Goal: Transaction & Acquisition: Purchase product/service

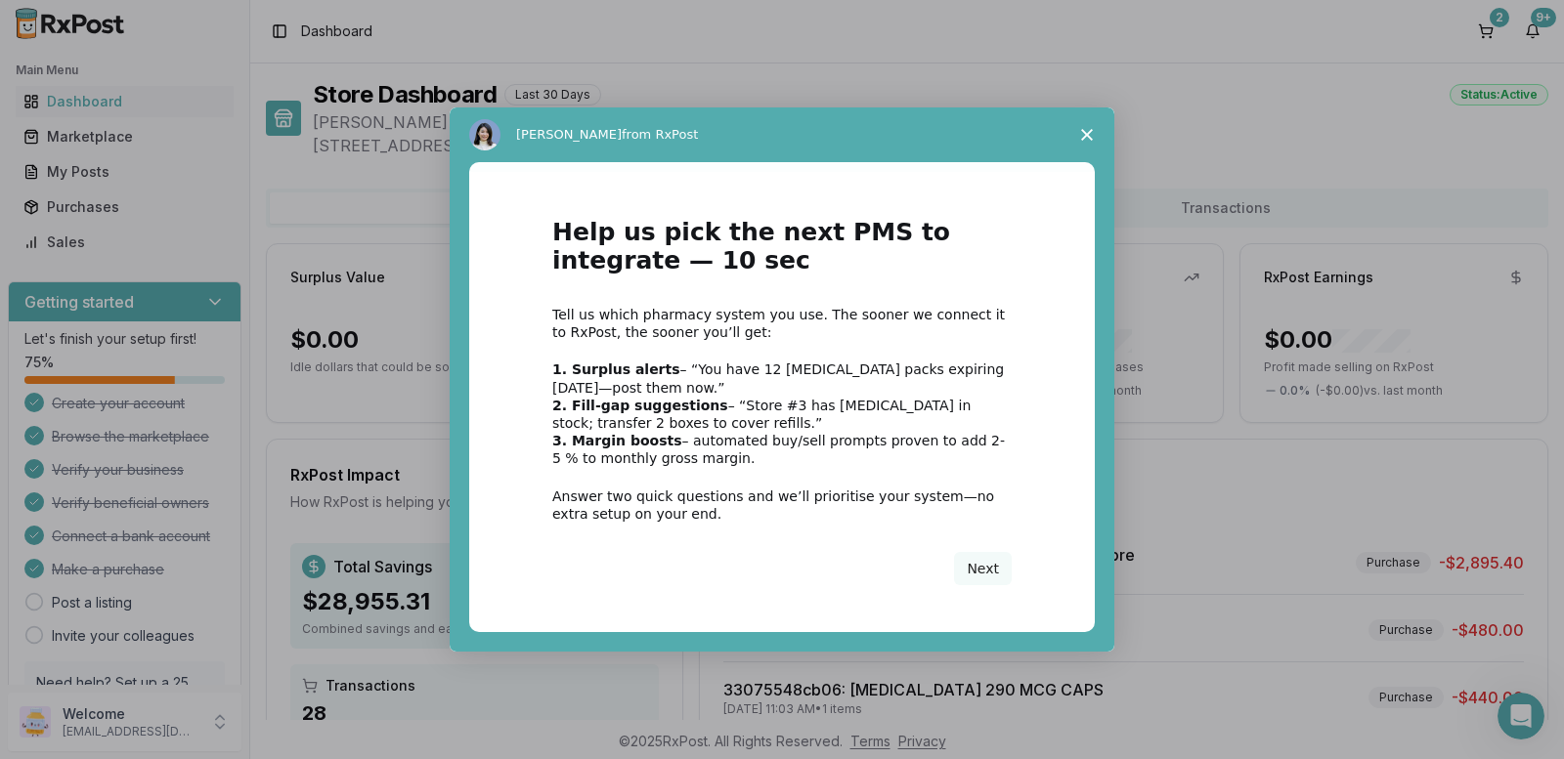
click at [1079, 131] on span "Close survey" at bounding box center [1087, 135] width 55 height 55
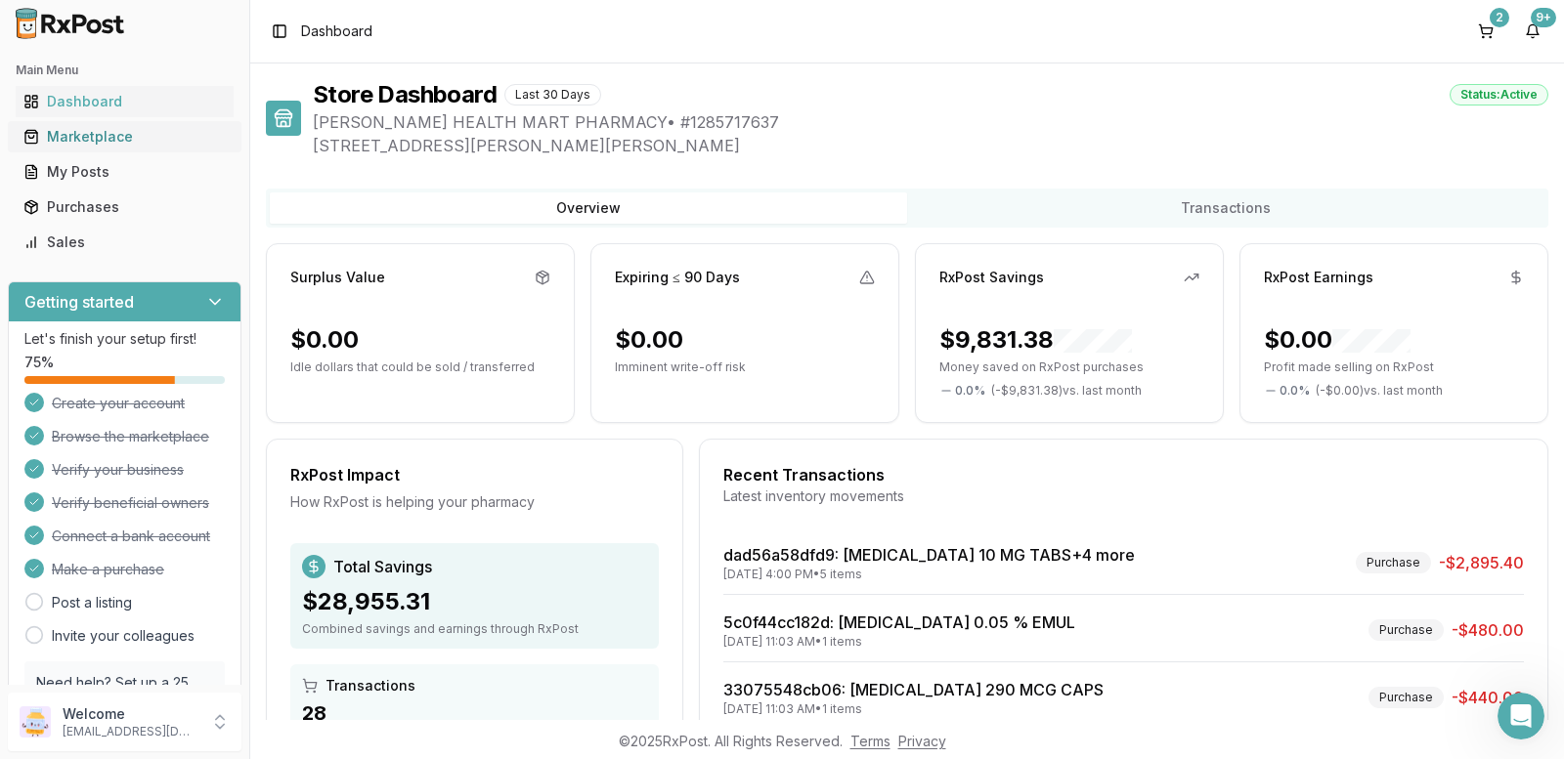
click at [103, 135] on div "Marketplace" at bounding box center [124, 137] width 202 height 20
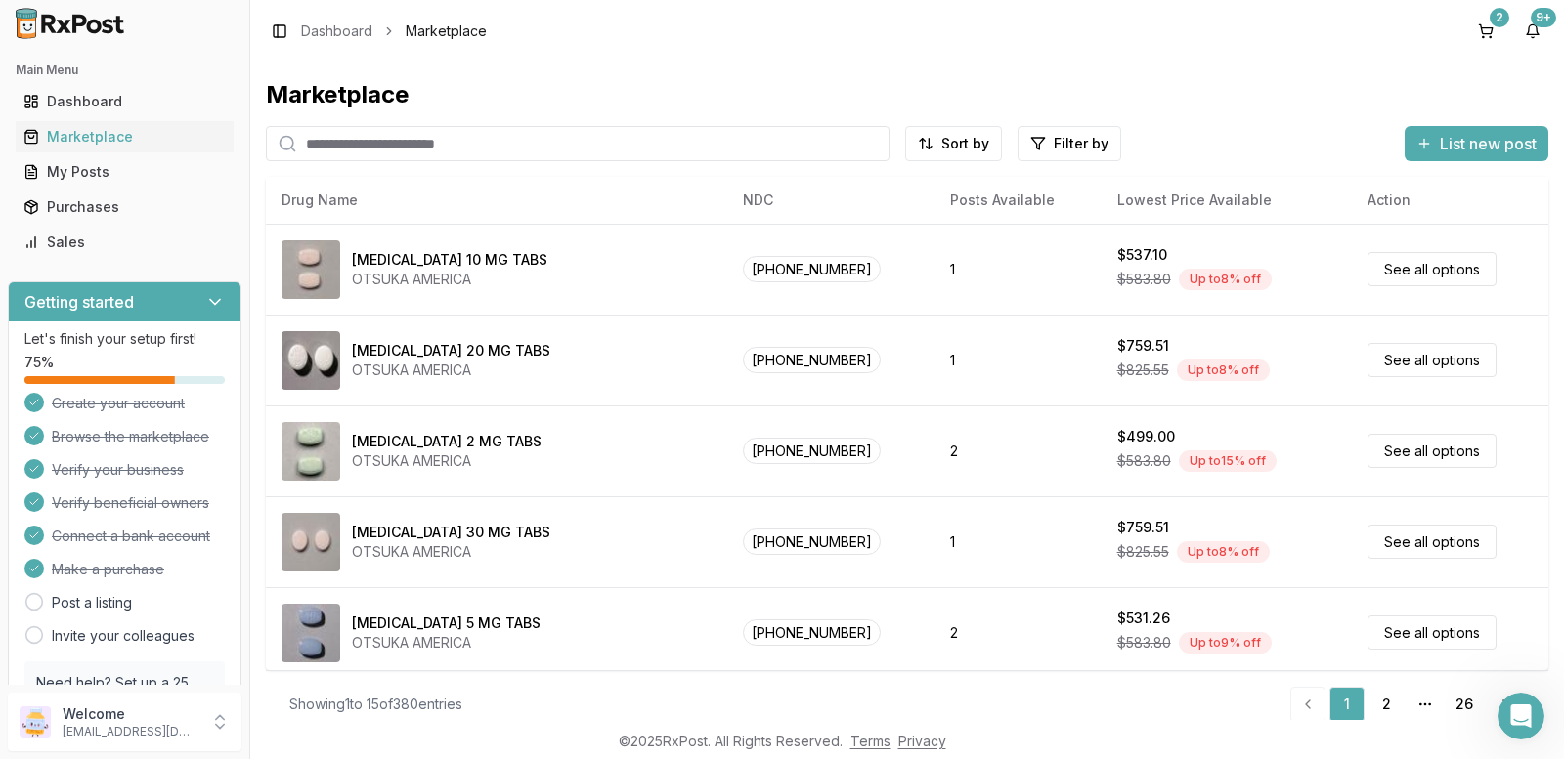
click at [386, 145] on input "search" at bounding box center [578, 143] width 624 height 35
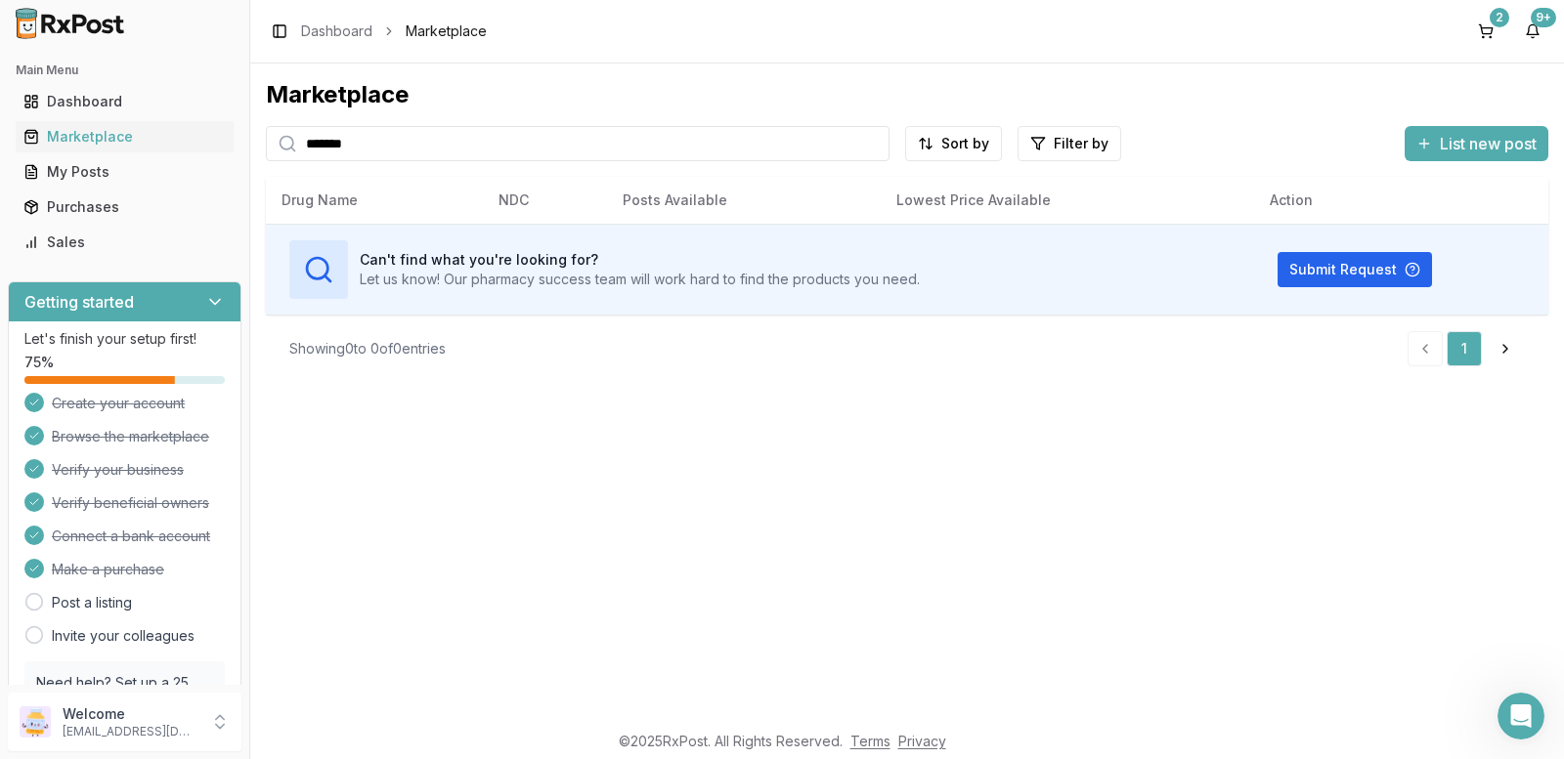
type input "*******"
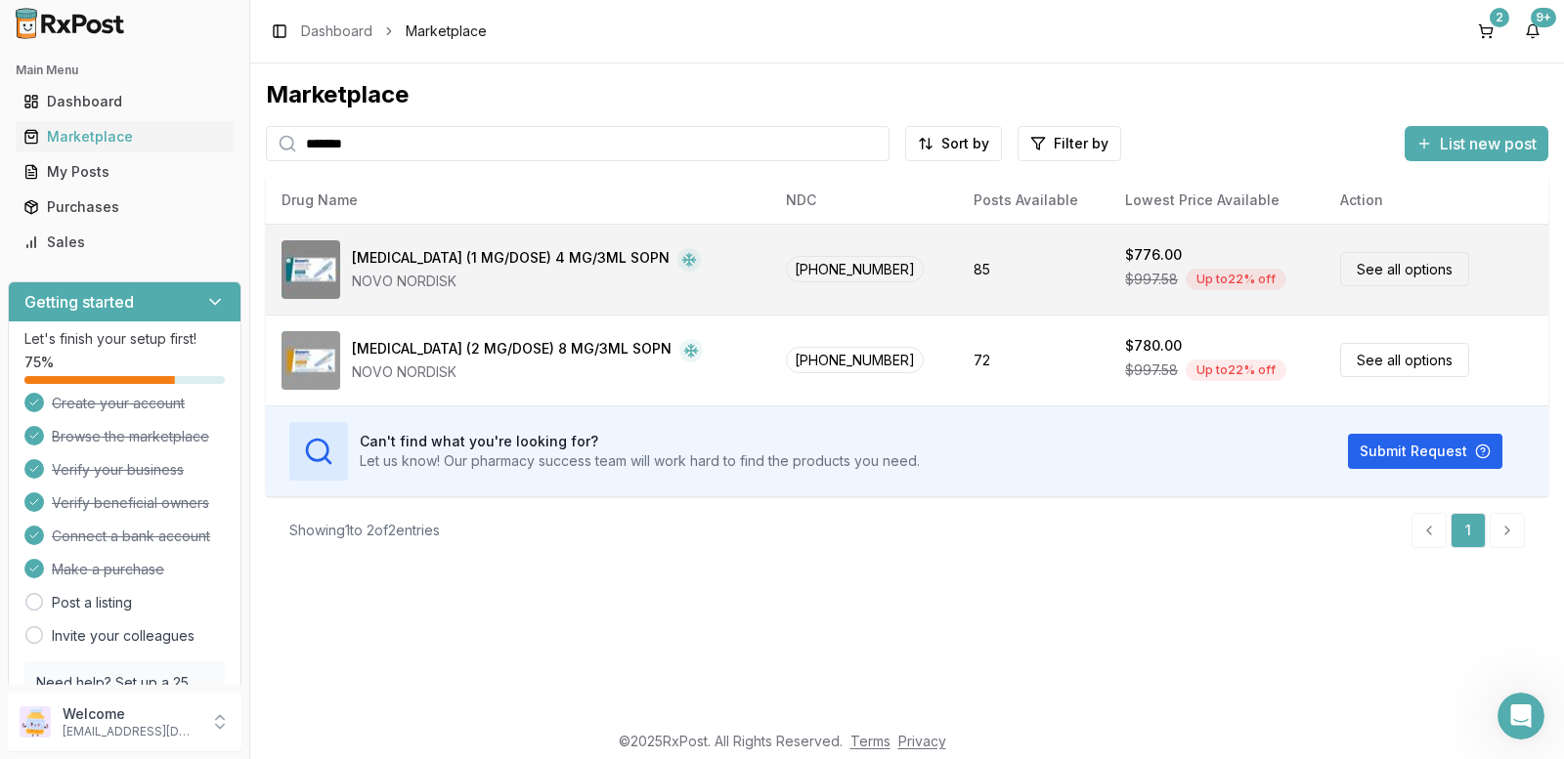
click at [1382, 267] on link "See all options" at bounding box center [1404, 269] width 129 height 34
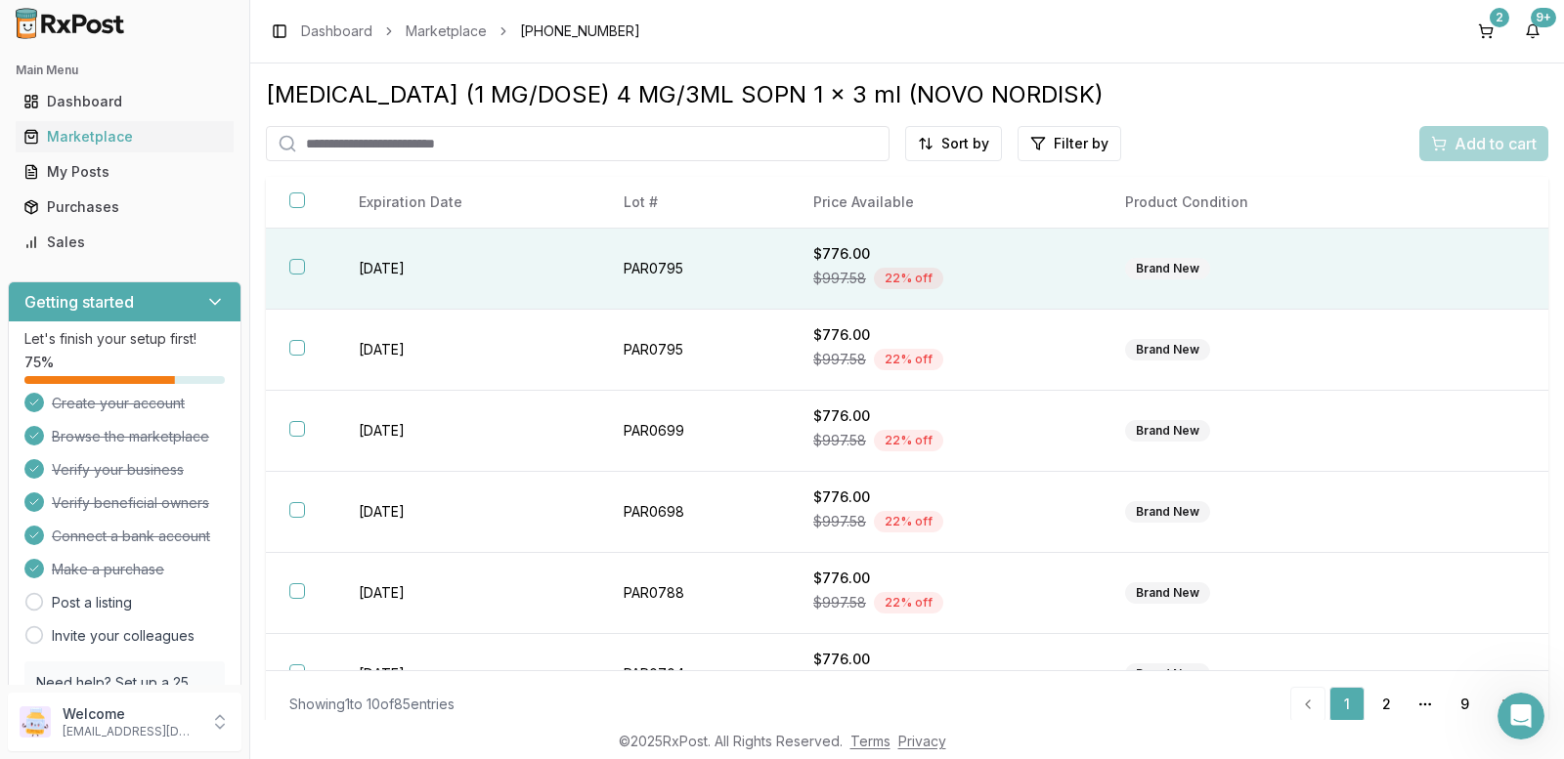
click at [295, 266] on button "button" at bounding box center [297, 267] width 16 height 16
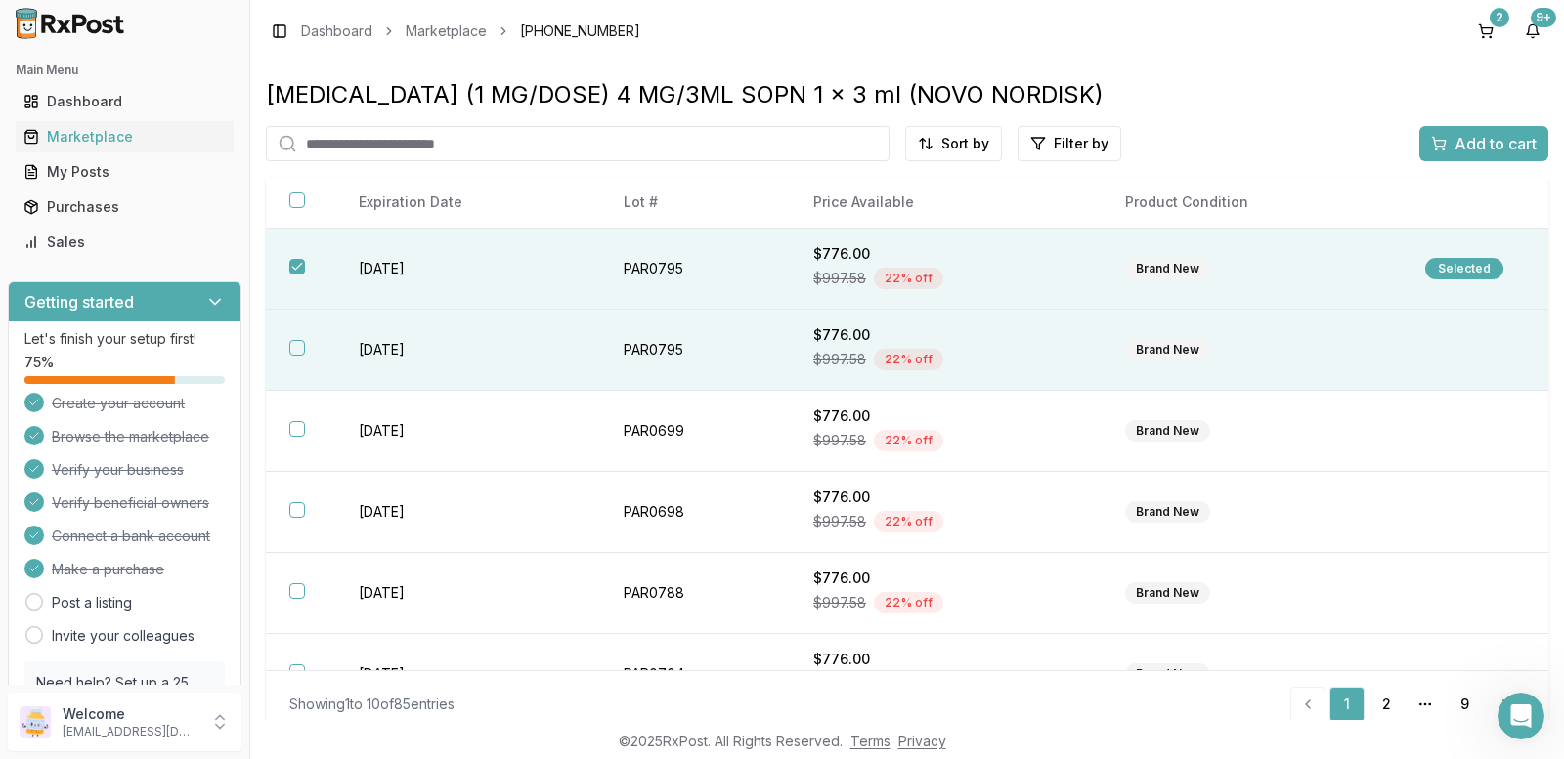
click at [296, 350] on button "button" at bounding box center [297, 348] width 16 height 16
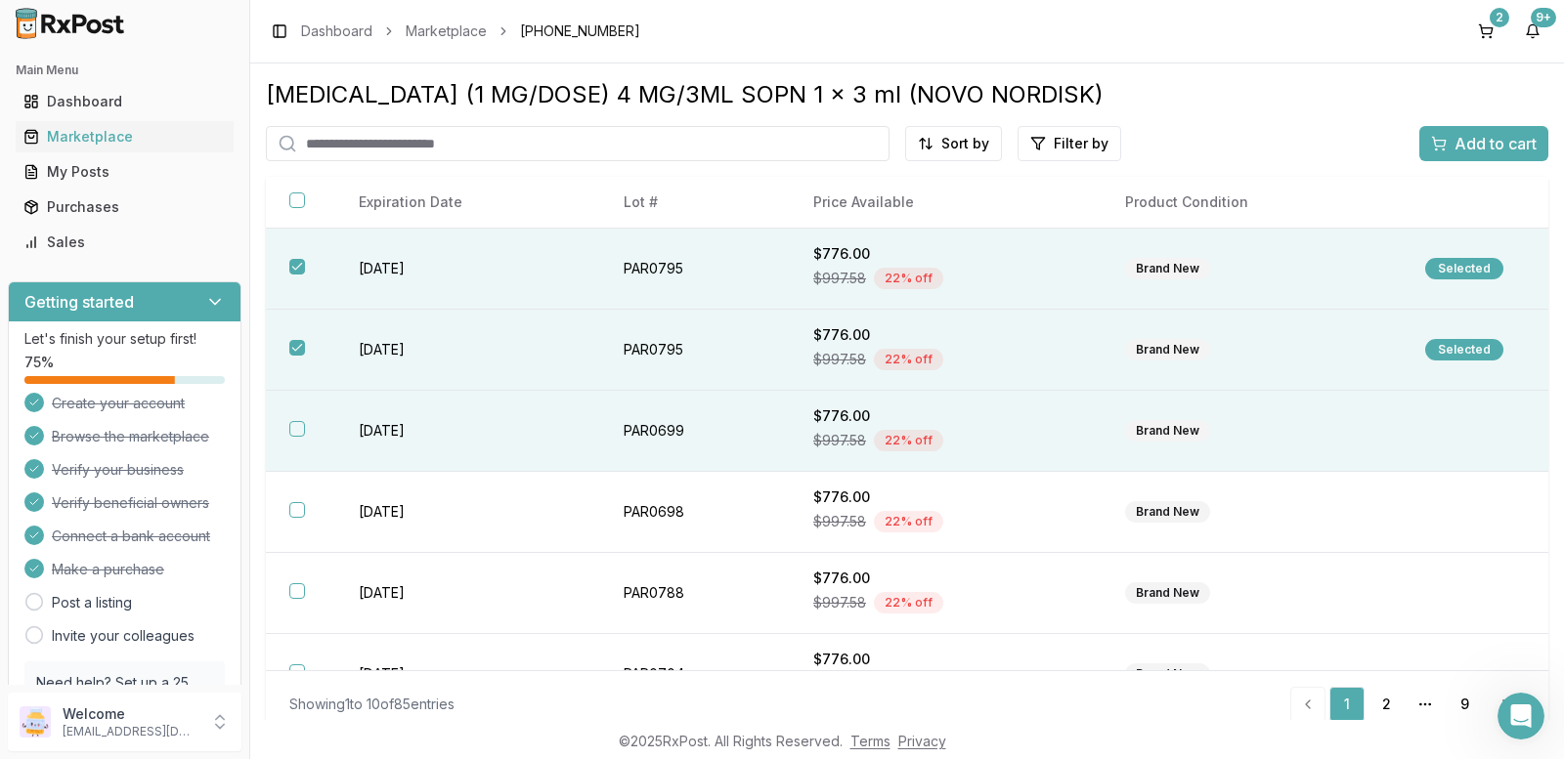
click at [291, 433] on button "button" at bounding box center [297, 429] width 16 height 16
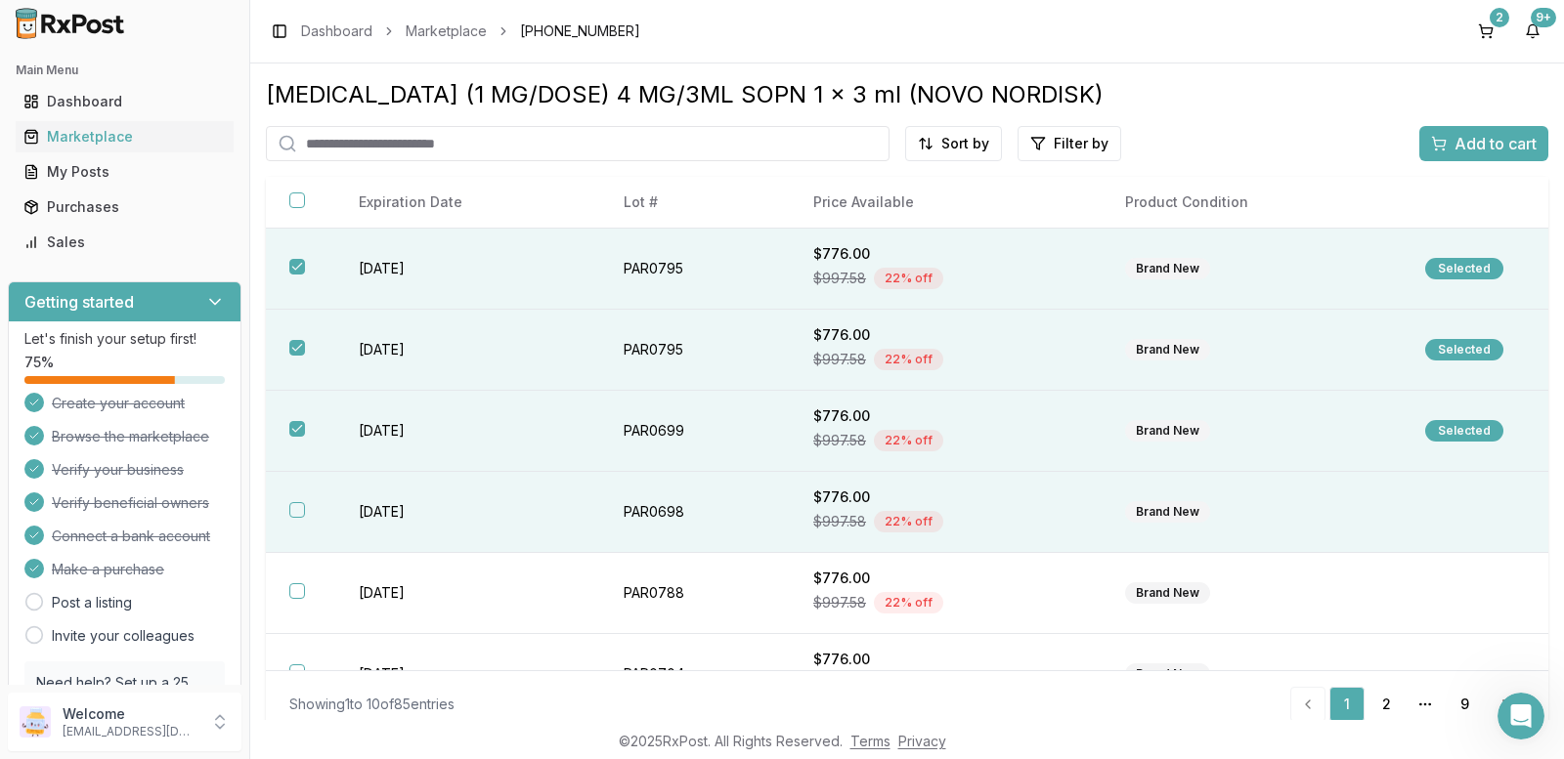
click at [290, 510] on button "button" at bounding box center [297, 510] width 16 height 16
click at [1468, 146] on span "Add to cart" at bounding box center [1495, 143] width 82 height 23
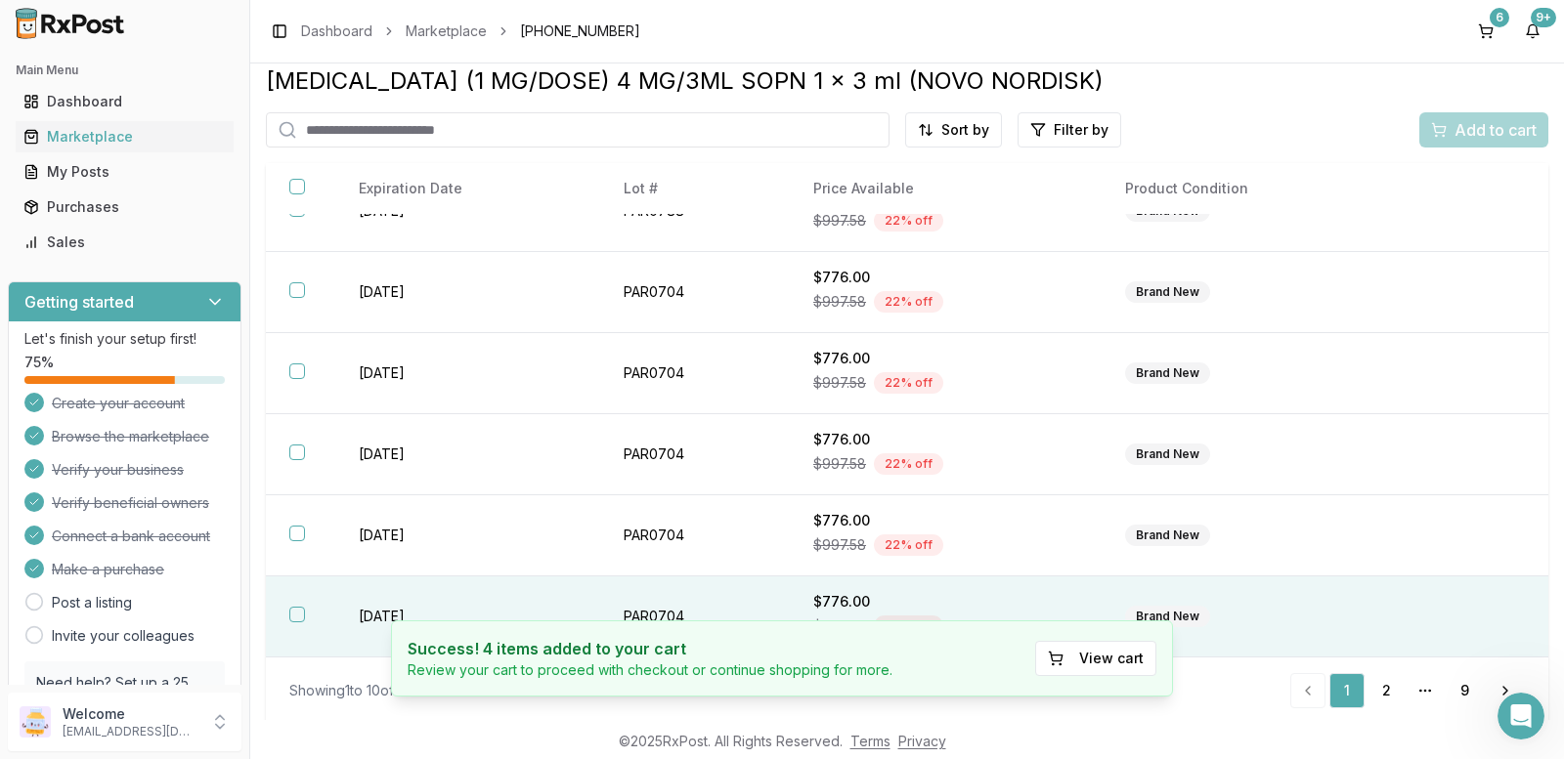
scroll to position [18, 0]
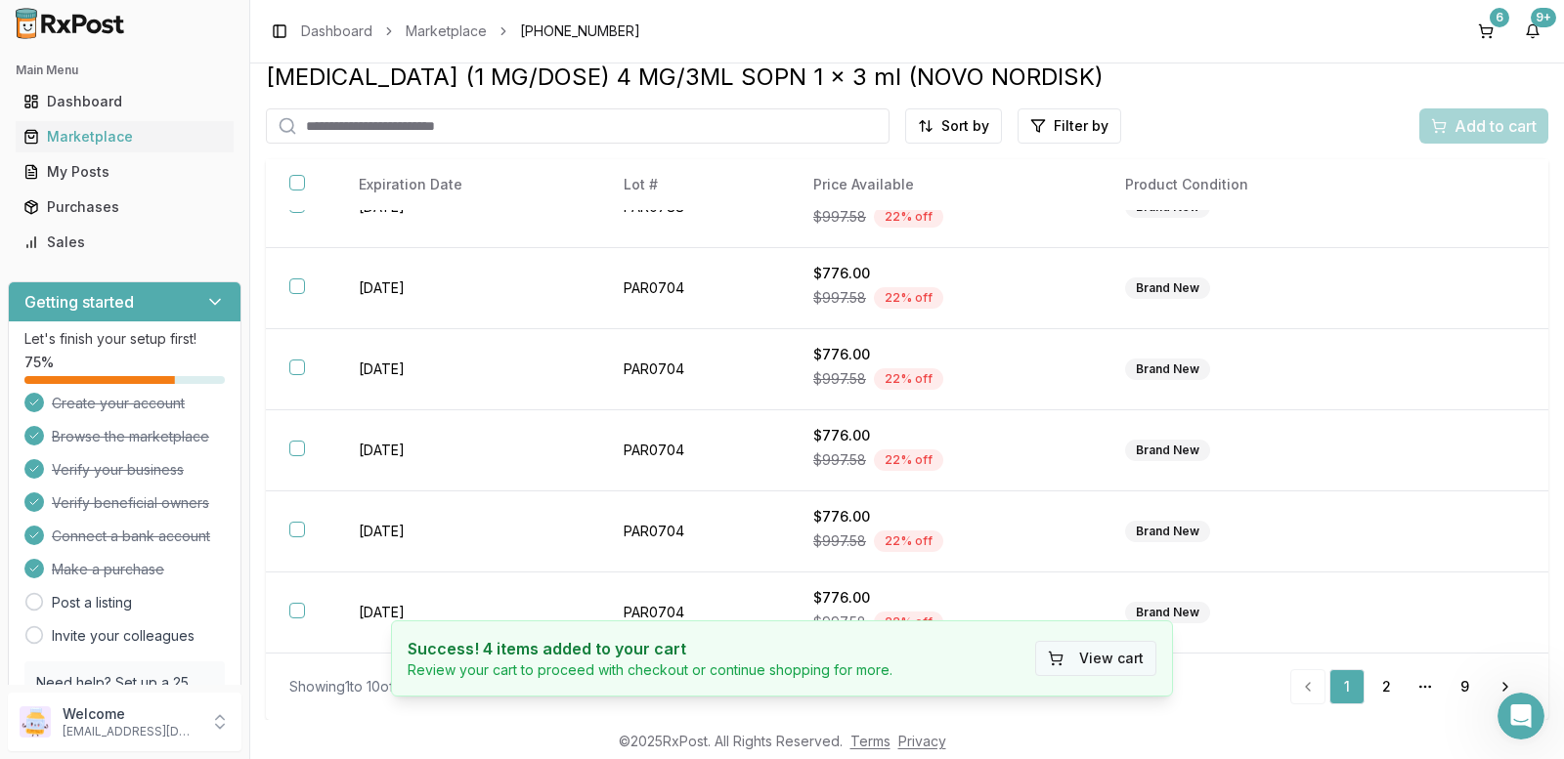
click at [1110, 663] on button "View cart" at bounding box center [1095, 658] width 121 height 35
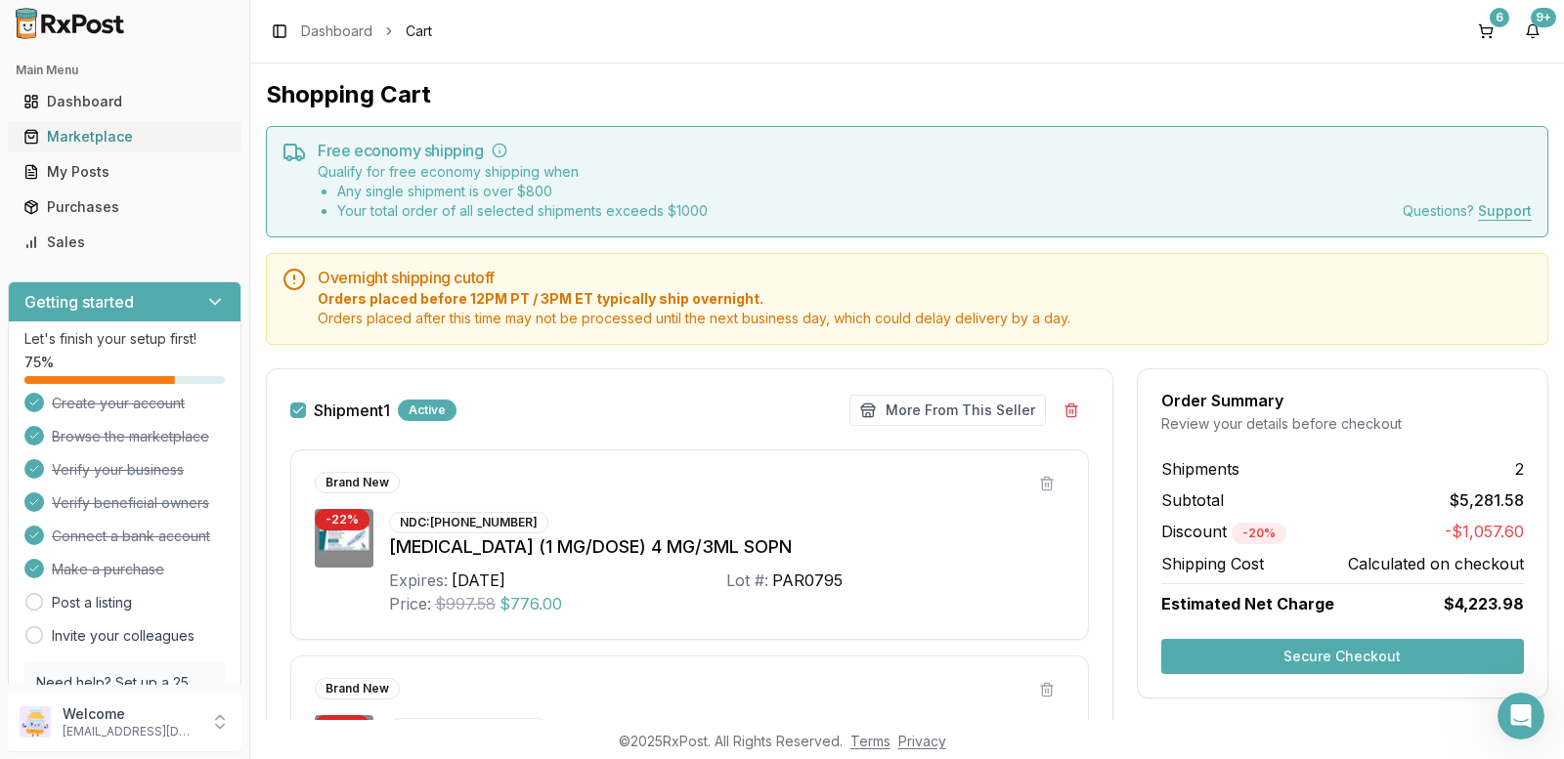
click at [59, 135] on div "Marketplace" at bounding box center [124, 137] width 202 height 20
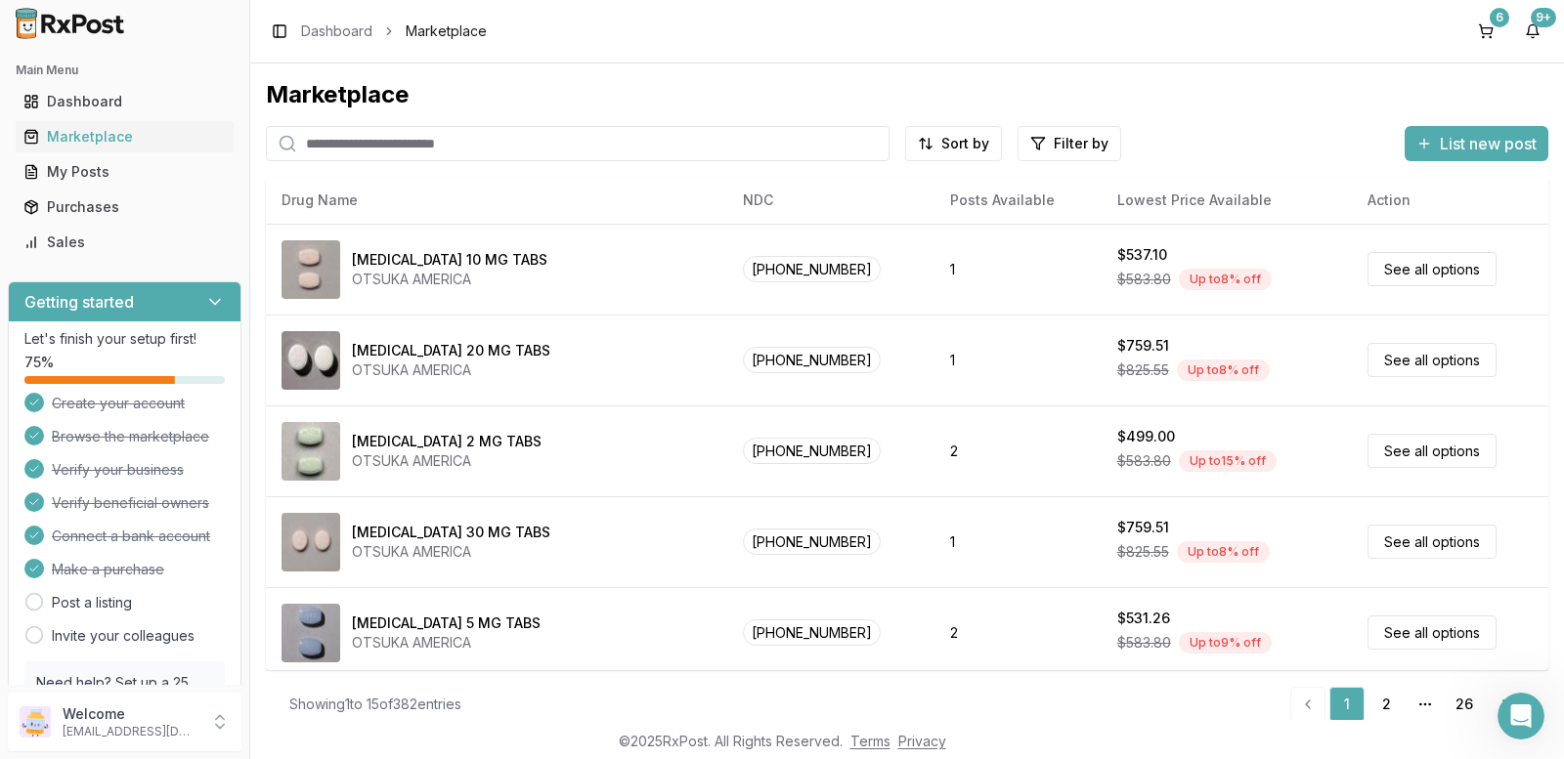
click at [321, 142] on input "search" at bounding box center [578, 143] width 624 height 35
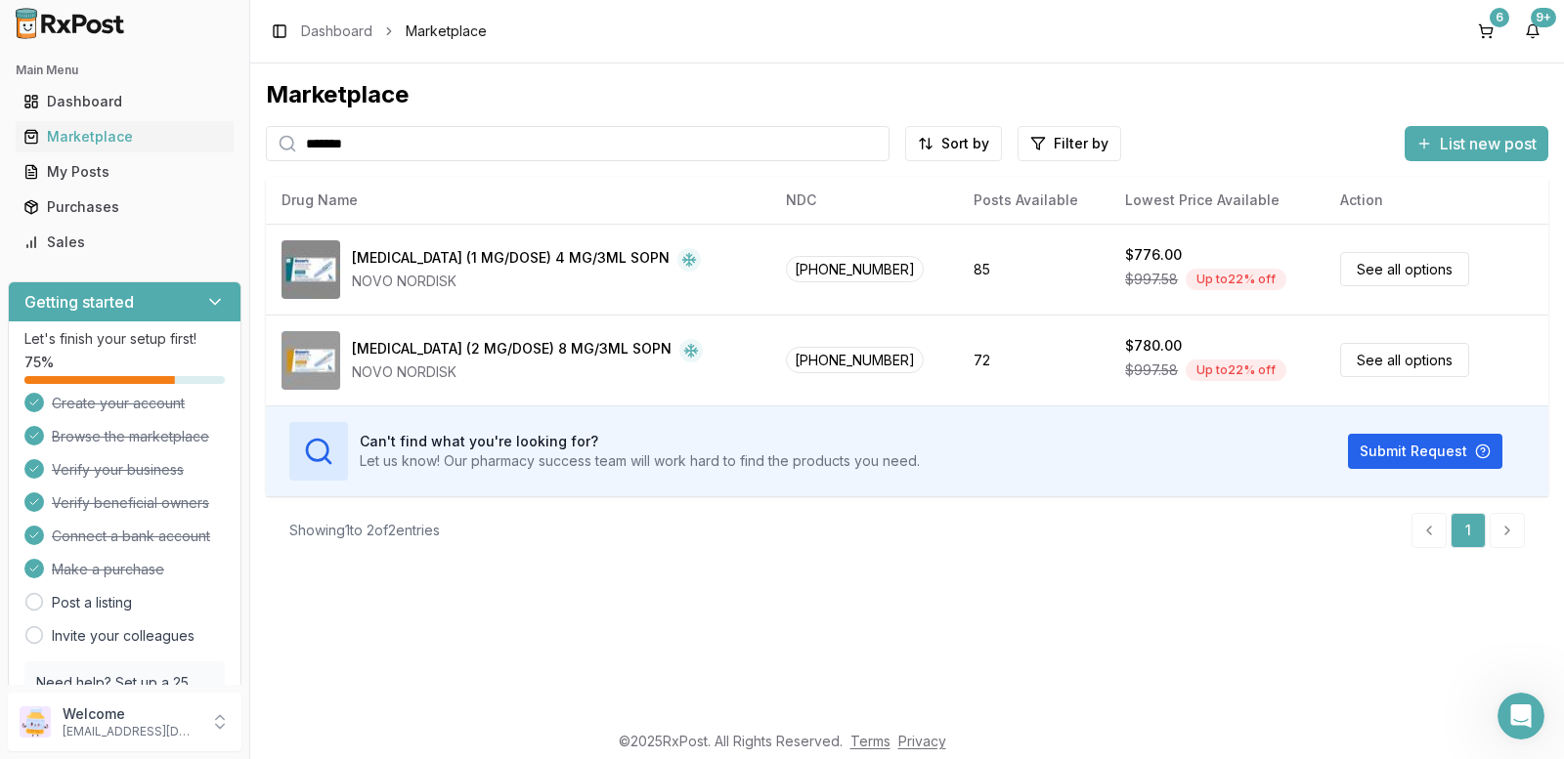
type input "*******"
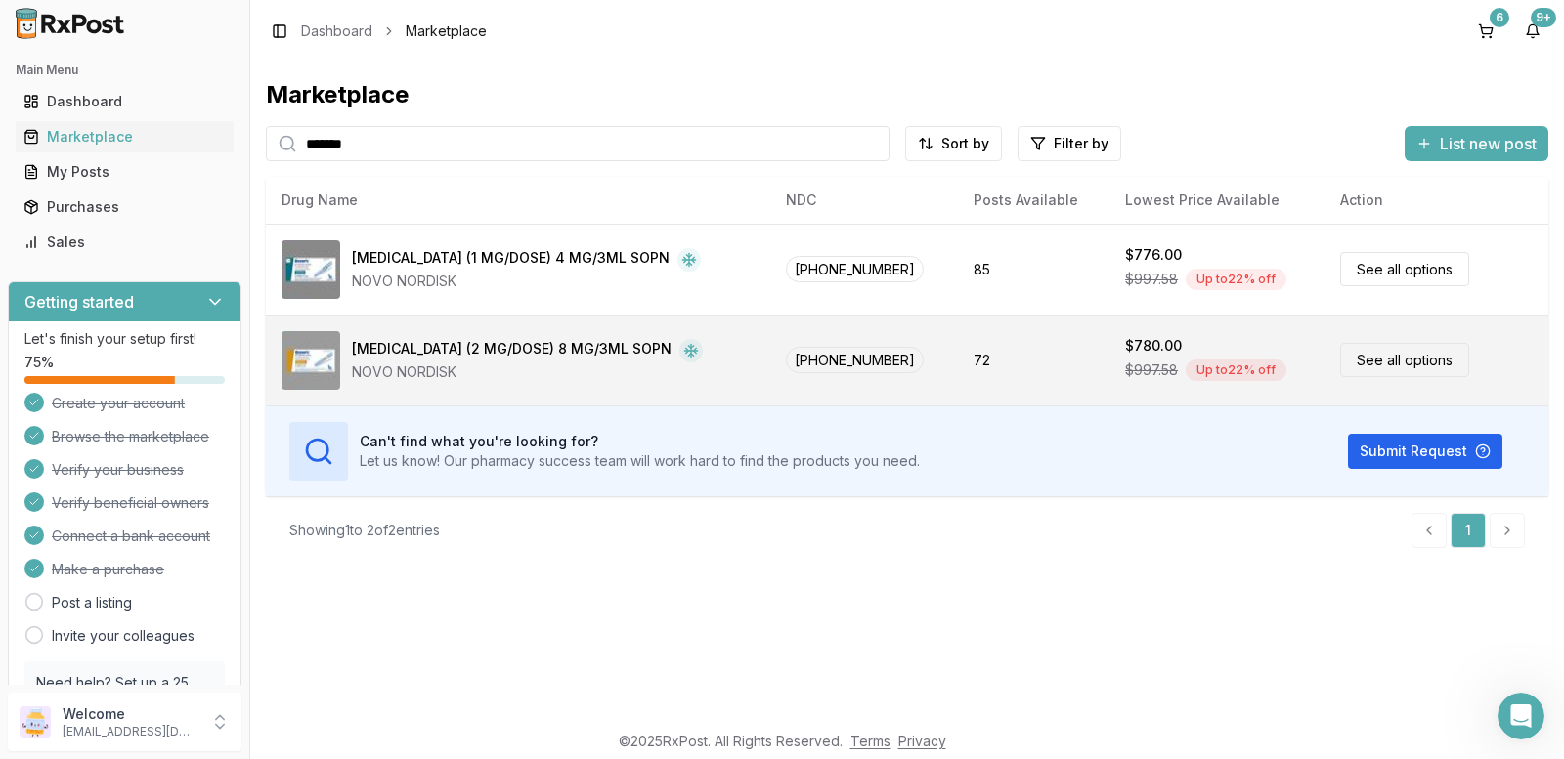
click at [1373, 363] on link "See all options" at bounding box center [1404, 360] width 129 height 34
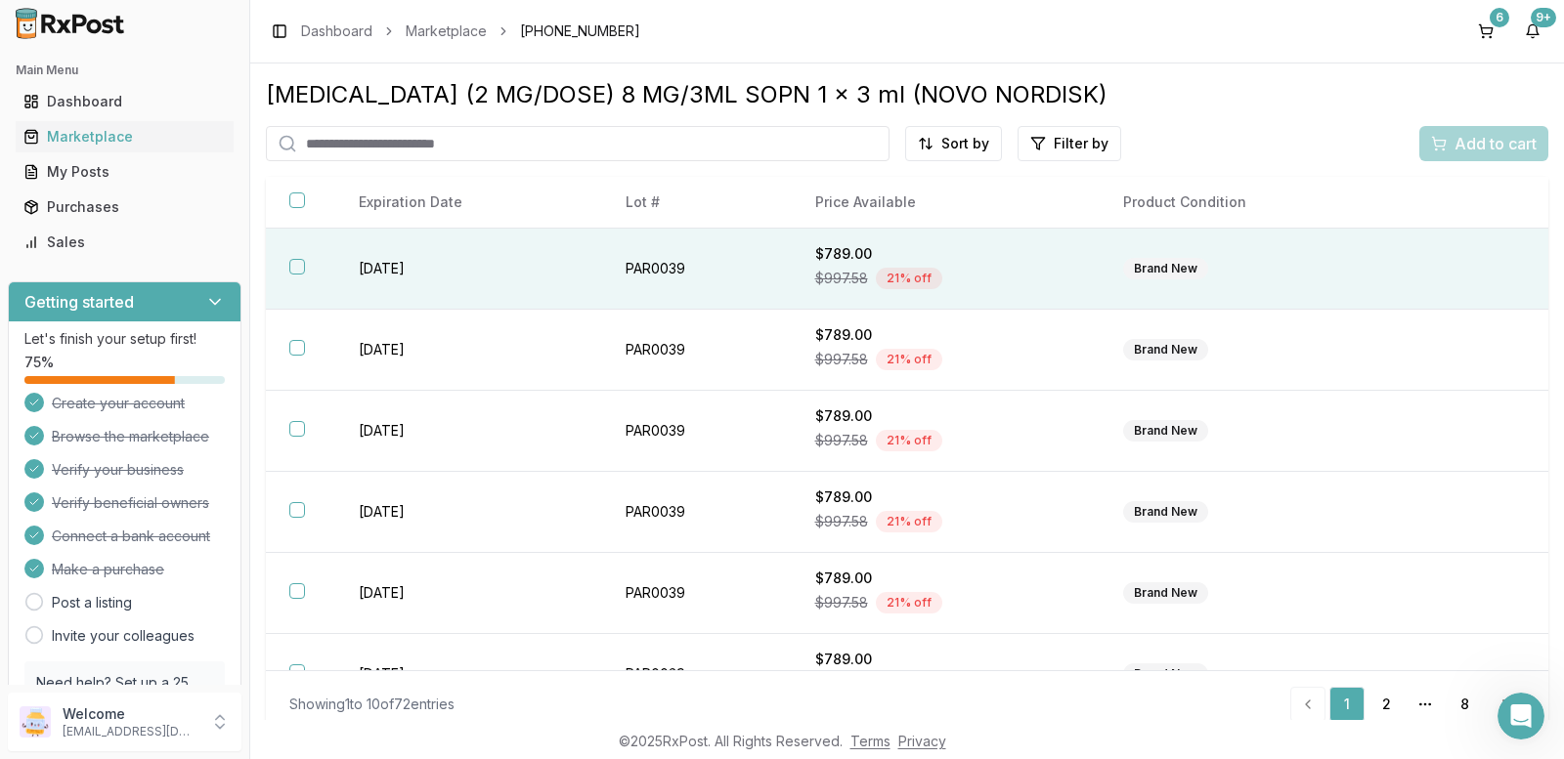
click at [298, 255] on th at bounding box center [300, 269] width 69 height 81
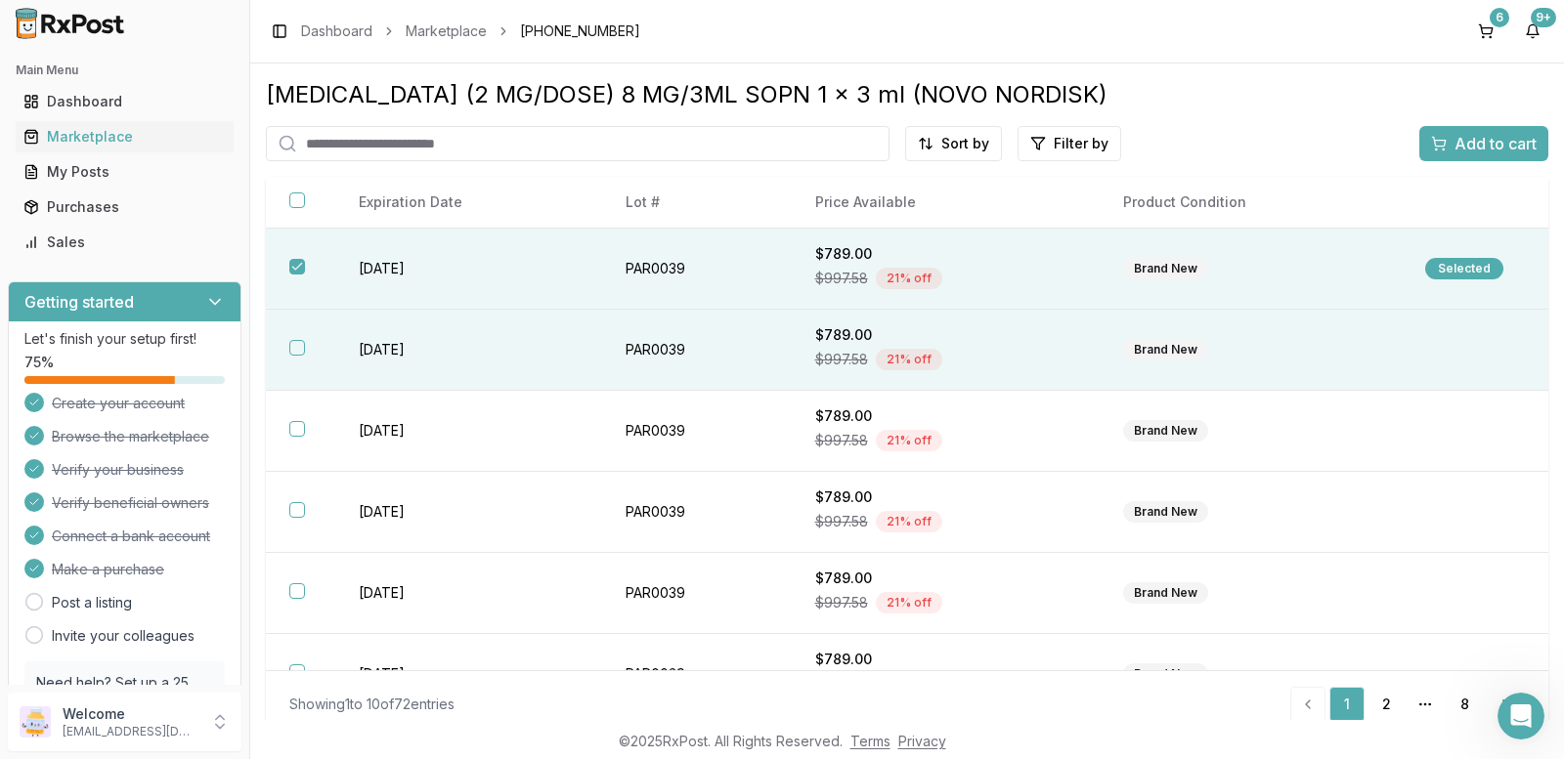
click at [293, 343] on button "button" at bounding box center [297, 348] width 16 height 16
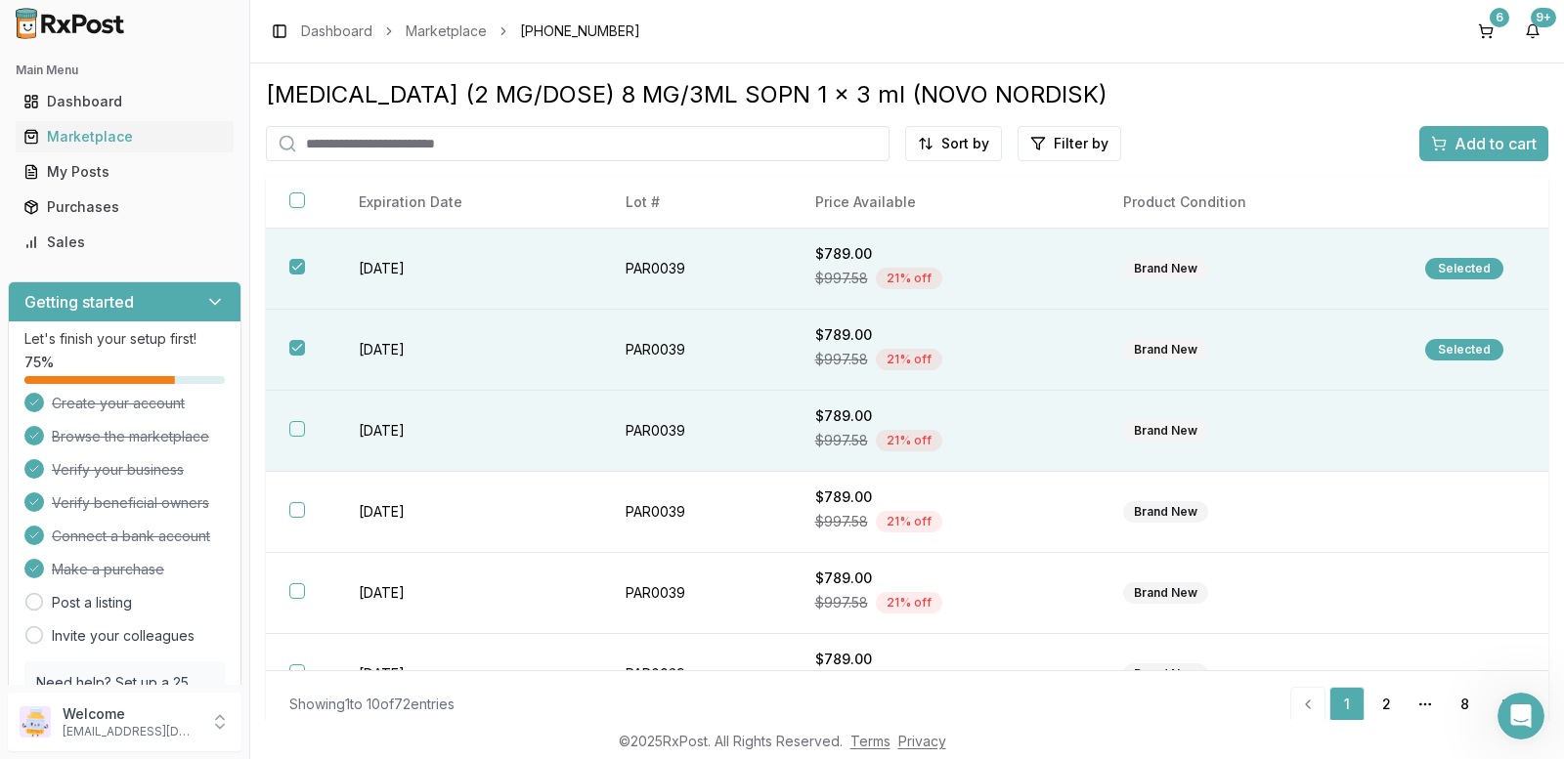
click at [295, 426] on button "button" at bounding box center [297, 429] width 16 height 16
click at [1434, 145] on div "Add to cart" at bounding box center [1484, 143] width 106 height 23
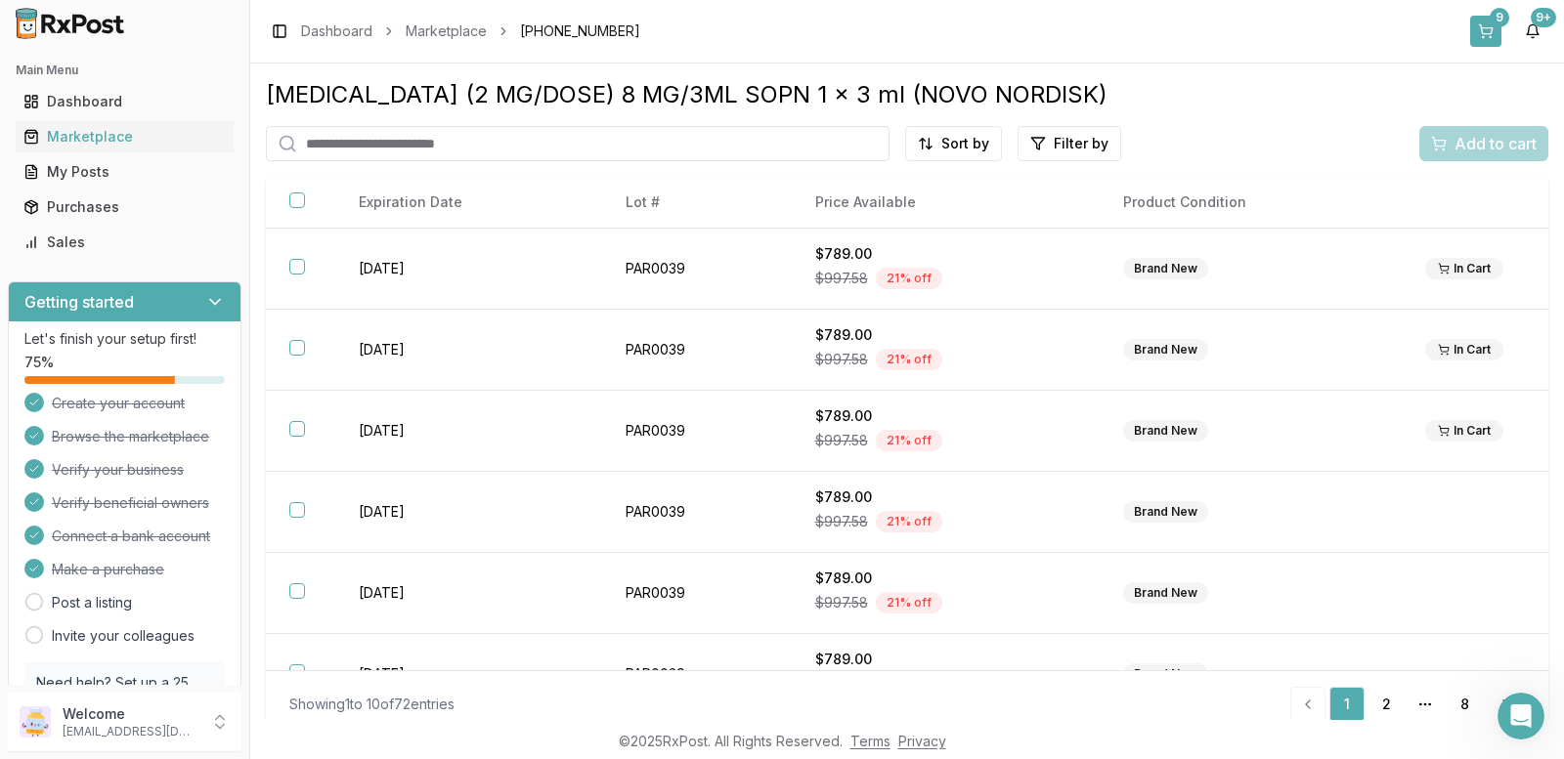
click at [1492, 21] on div "9" at bounding box center [1500, 18] width 20 height 20
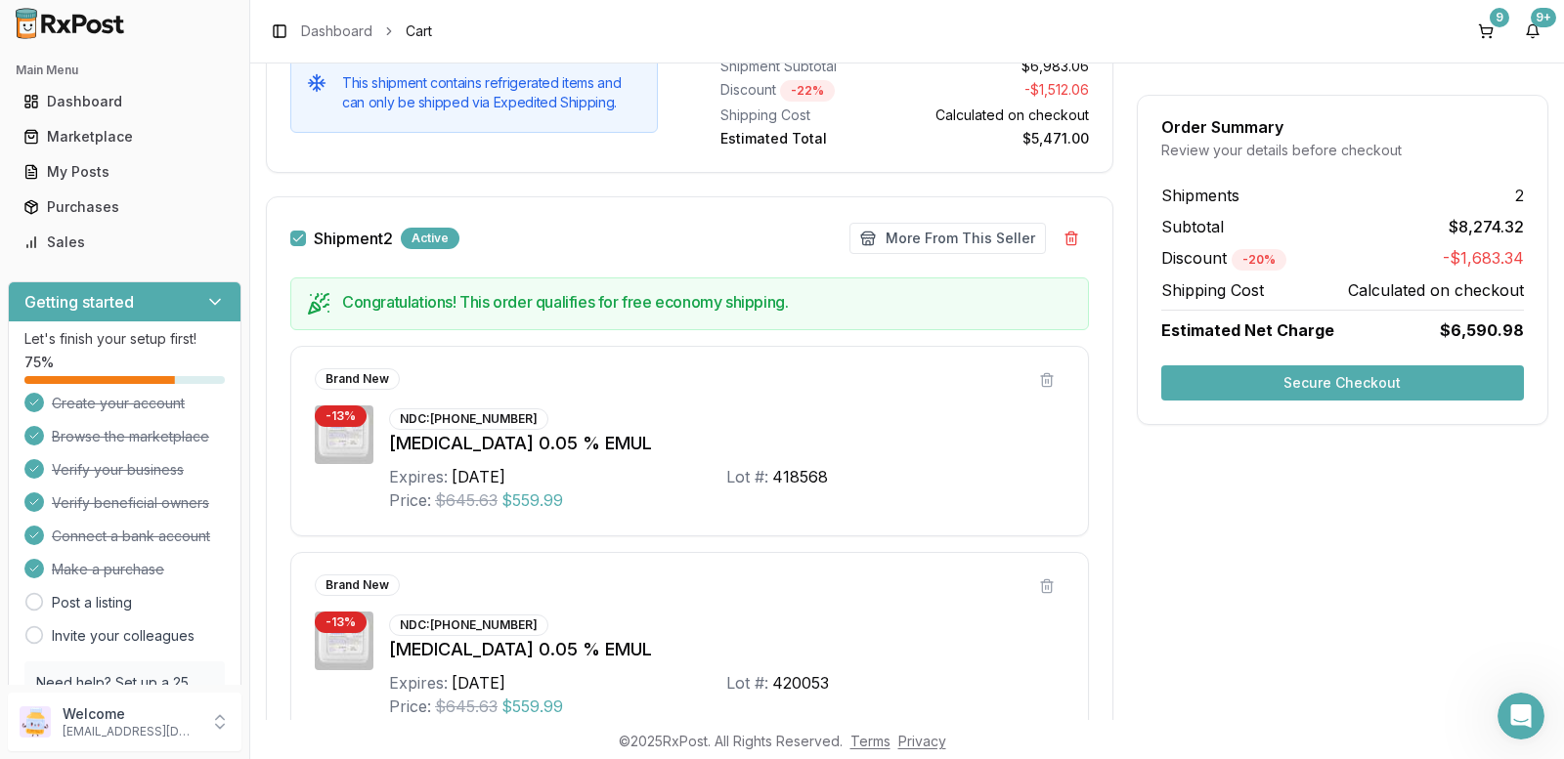
scroll to position [1266, 0]
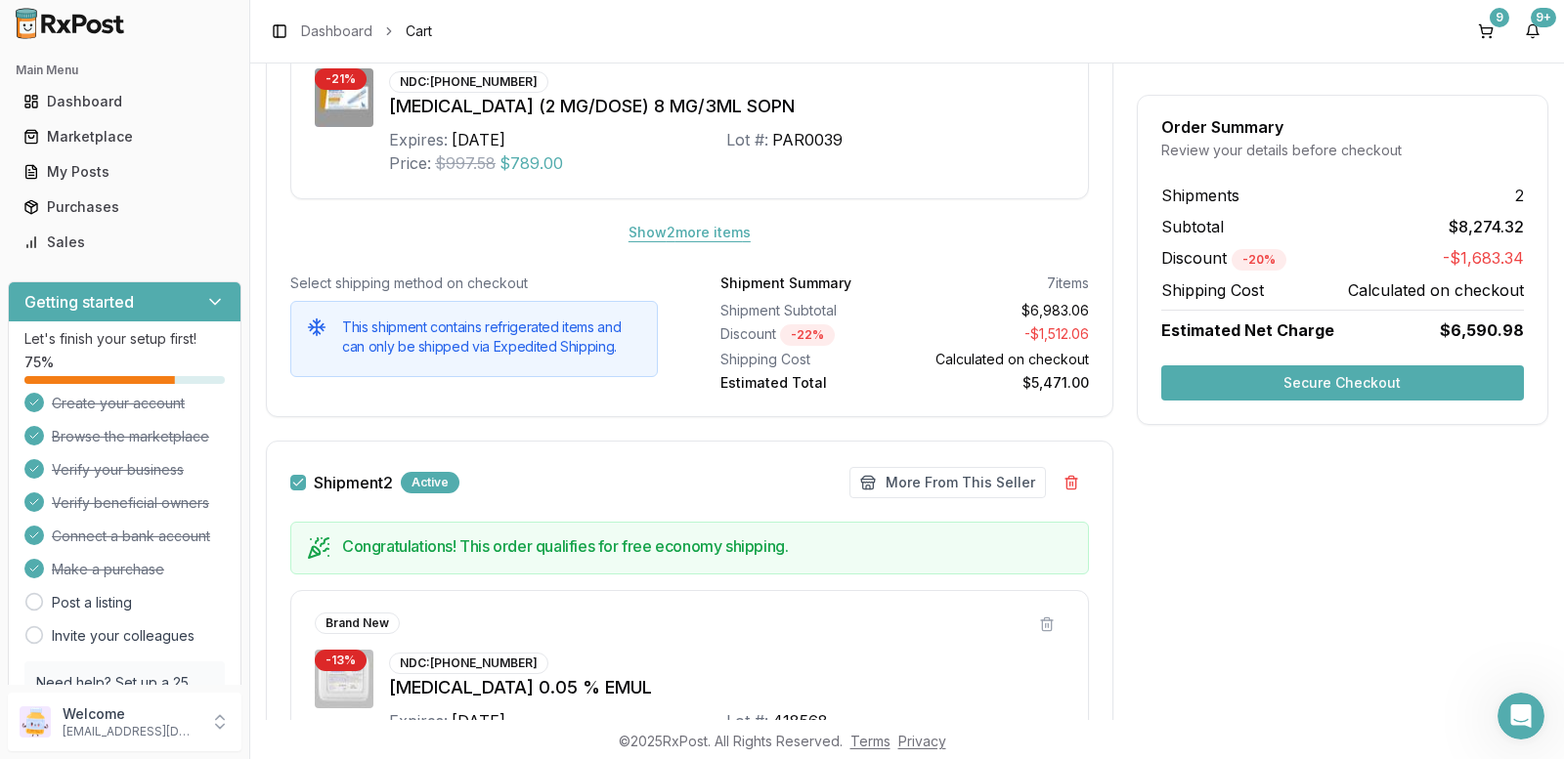
click at [675, 233] on button "Show 2 more item s" at bounding box center [689, 232] width 153 height 35
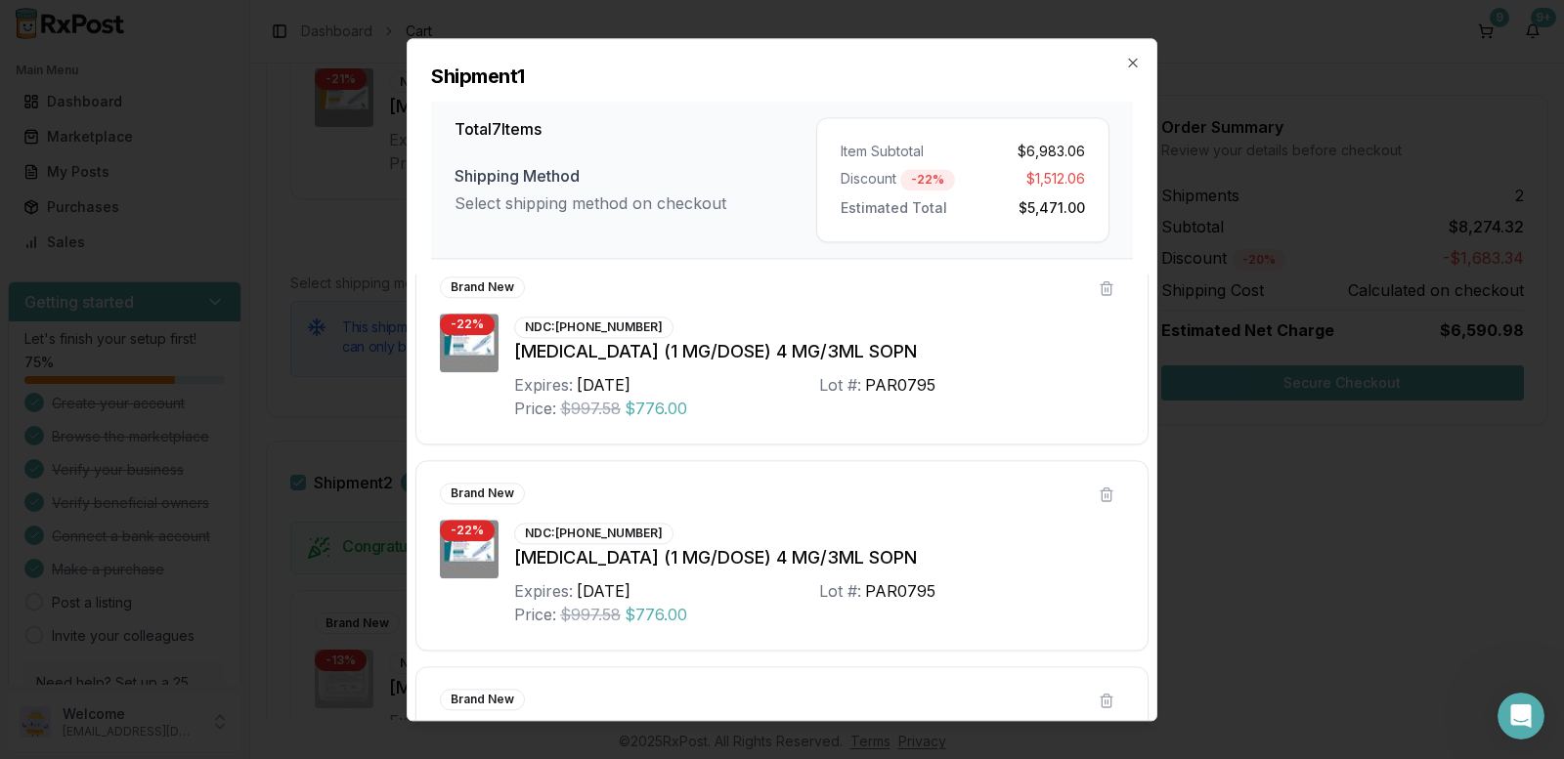
scroll to position [0, 0]
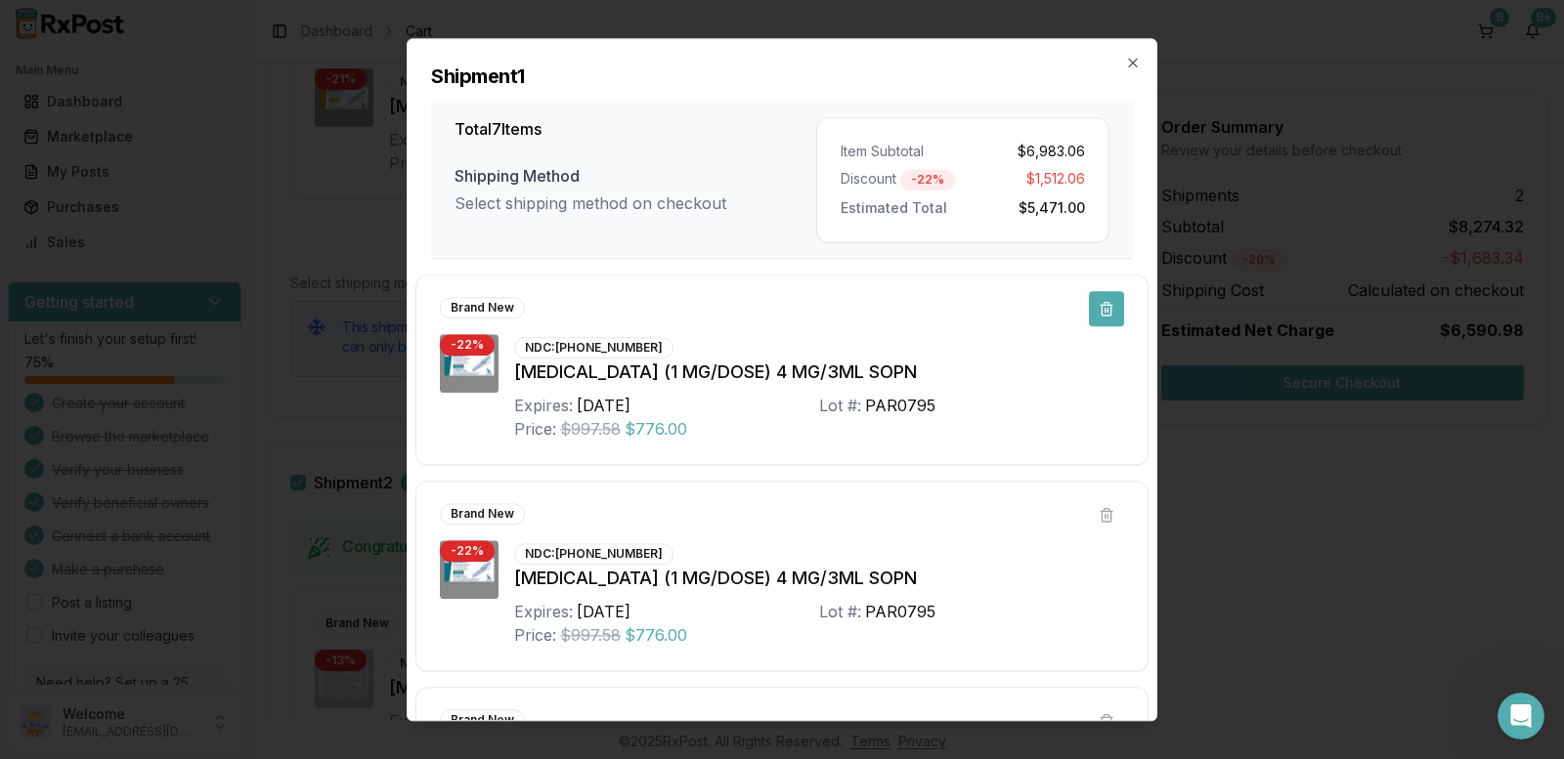
click at [1094, 311] on button at bounding box center [1106, 308] width 35 height 35
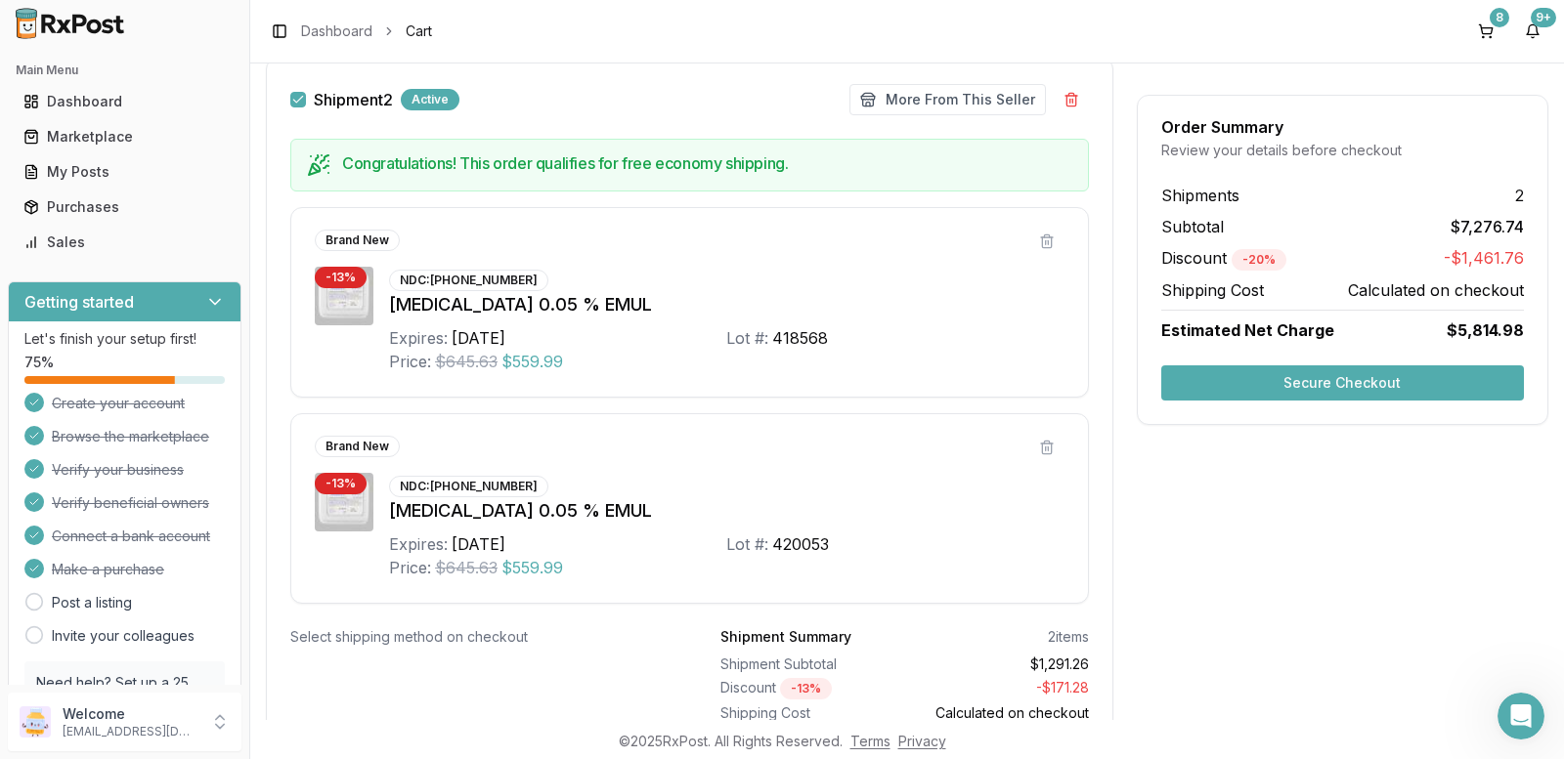
scroll to position [1657, 0]
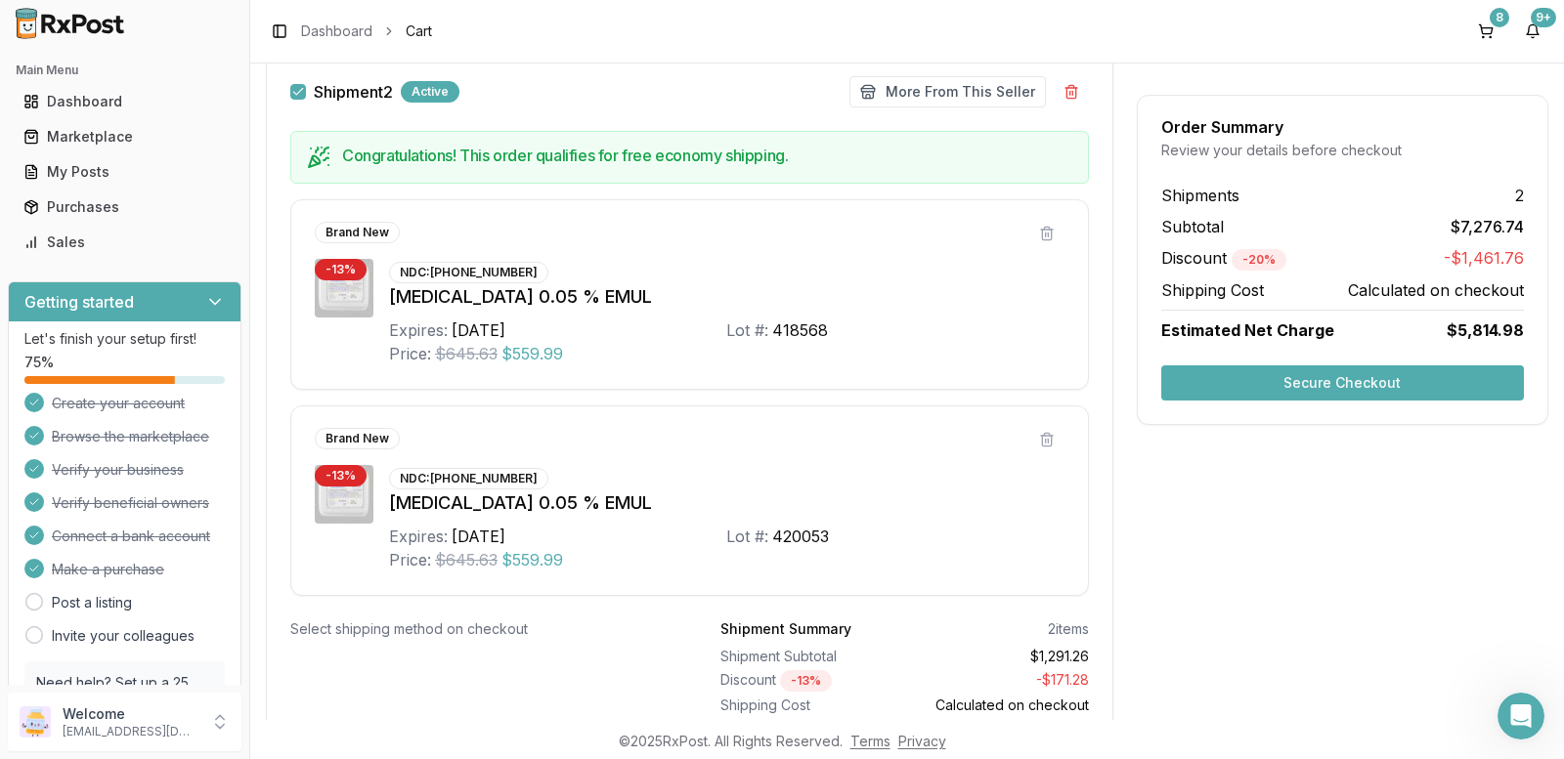
click at [1306, 384] on button "Secure Checkout" at bounding box center [1342, 383] width 363 height 35
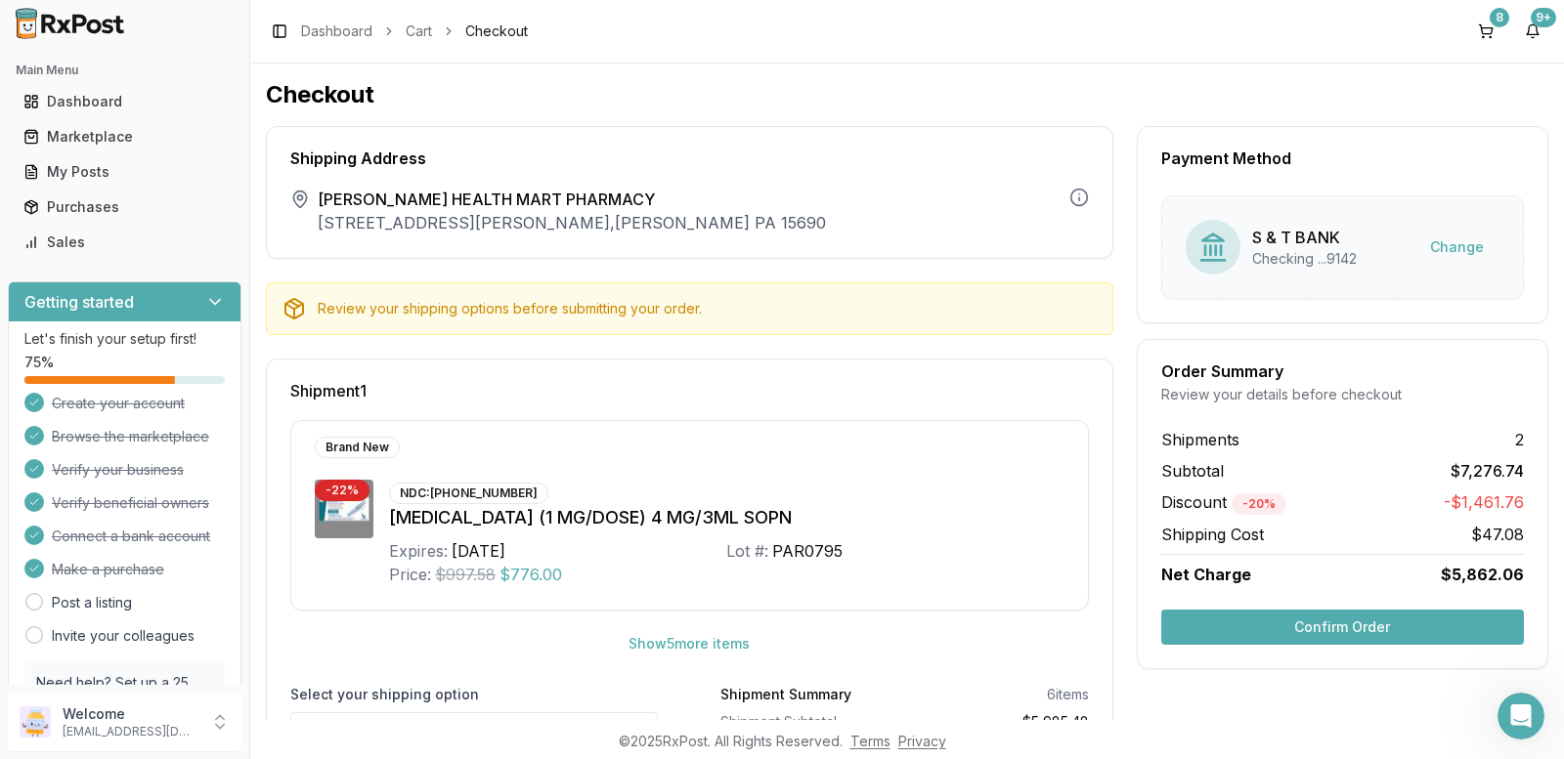
click at [1320, 633] on button "Confirm Order" at bounding box center [1342, 627] width 363 height 35
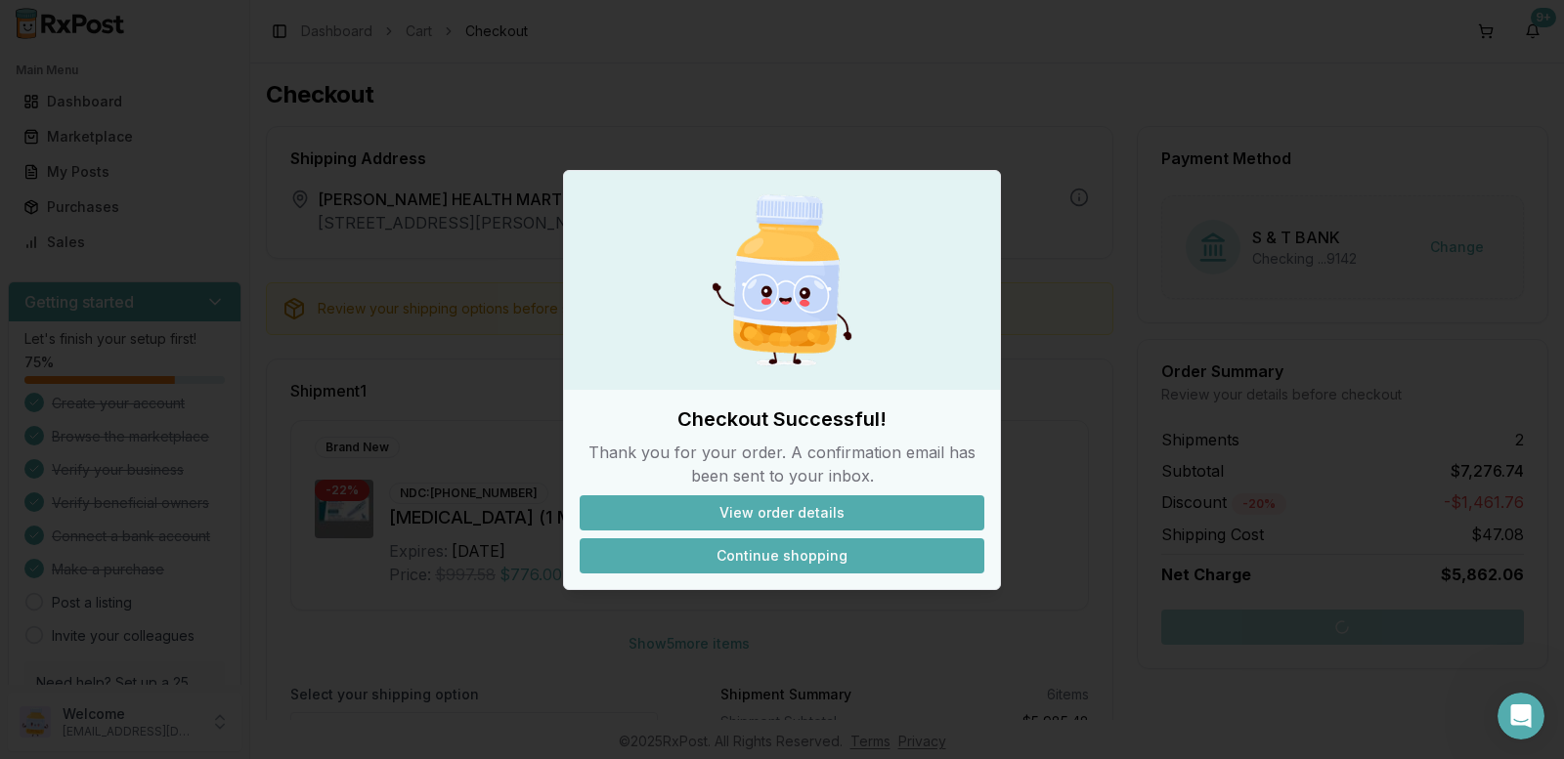
click at [835, 552] on button "Continue shopping" at bounding box center [782, 556] width 405 height 35
